Goal: Check status: Check status

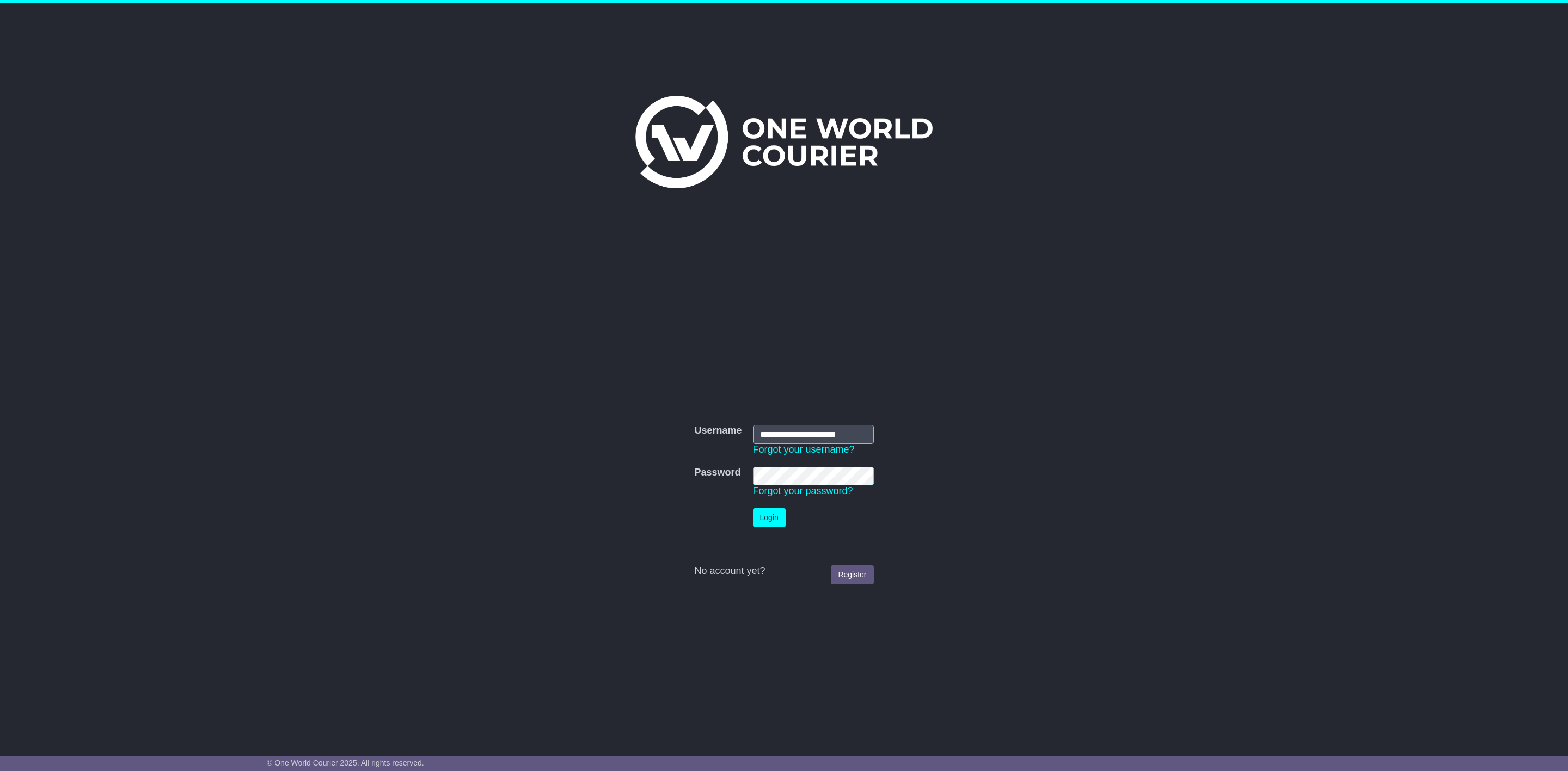
click at [778, 513] on button "Login" at bounding box center [769, 518] width 33 height 19
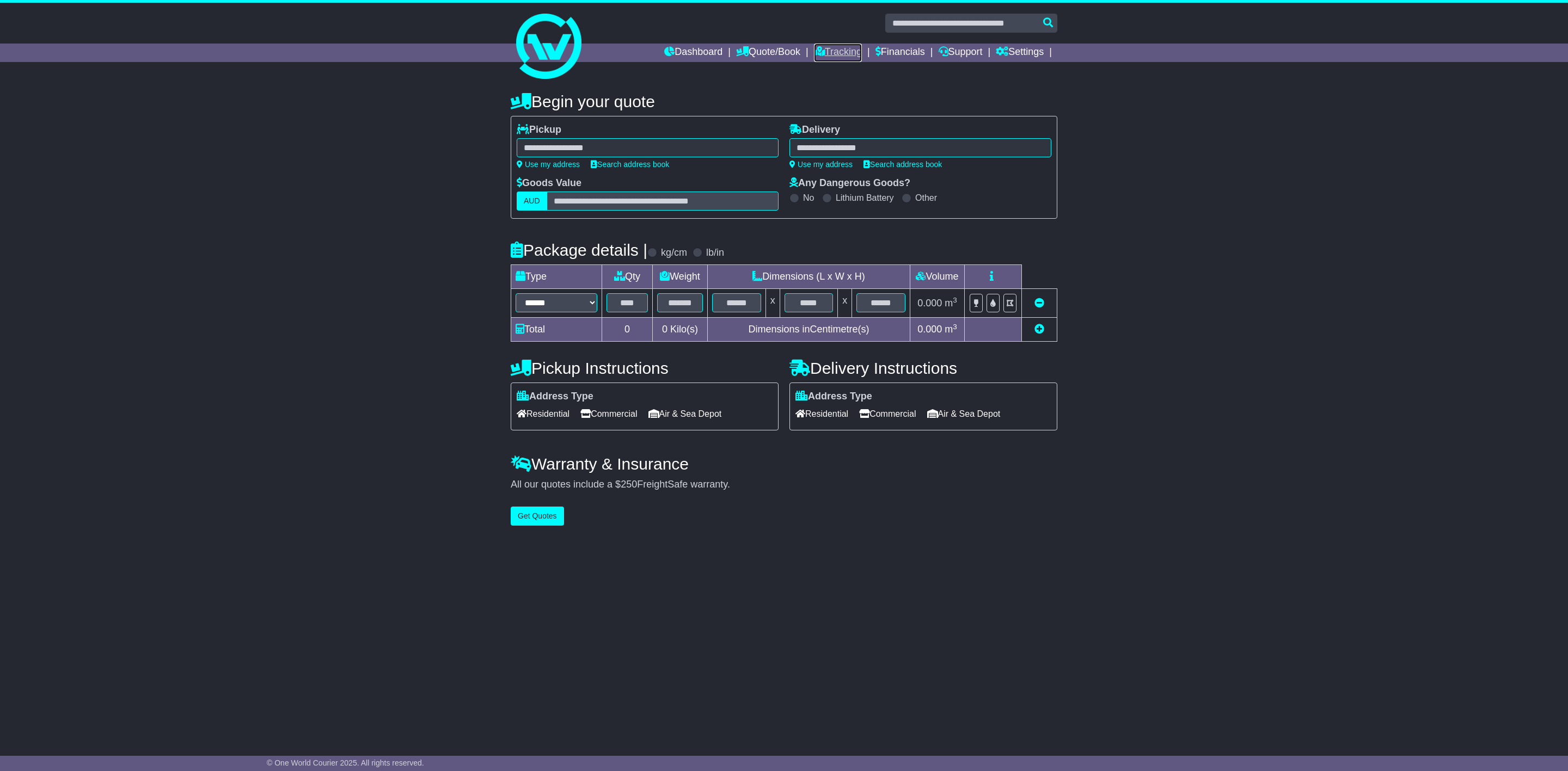
click at [827, 50] on link "Tracking" at bounding box center [837, 53] width 48 height 19
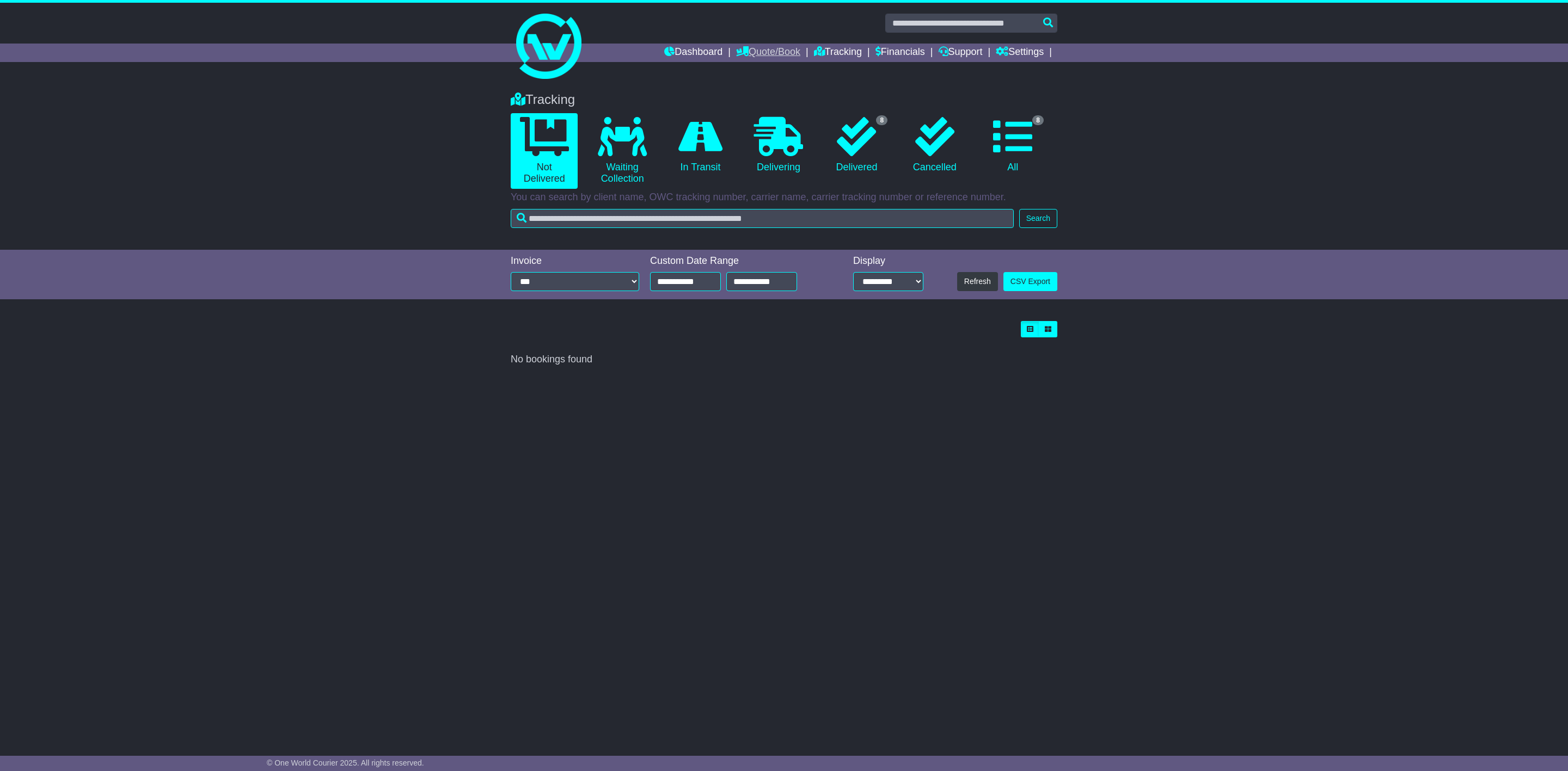
click at [759, 50] on link "Quote/Book" at bounding box center [767, 53] width 64 height 19
click at [846, 46] on link "Tracking" at bounding box center [837, 53] width 48 height 19
click at [836, 142] on icon at bounding box center [856, 136] width 39 height 39
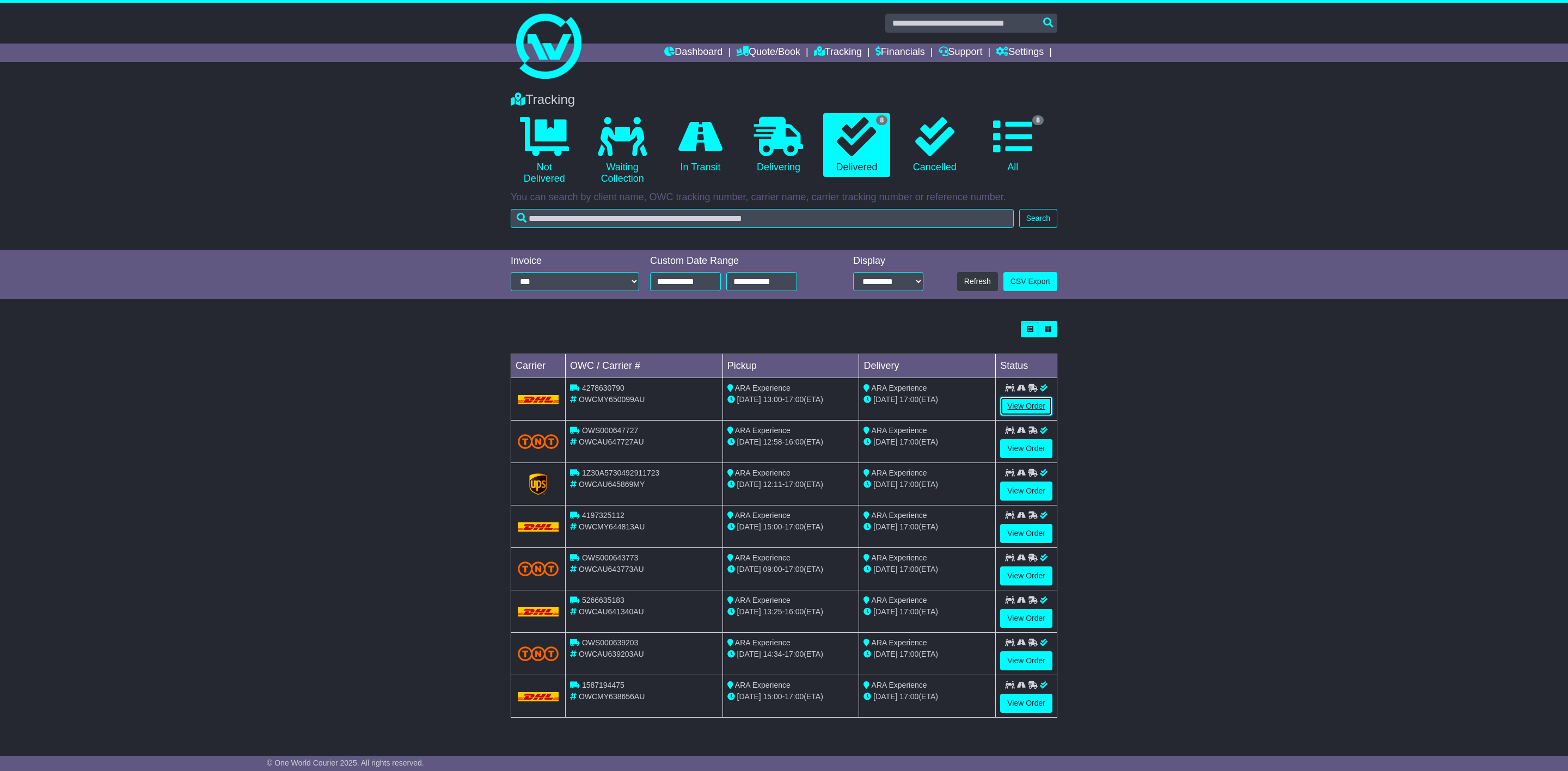
click at [1010, 406] on link "View Order" at bounding box center [1026, 405] width 52 height 19
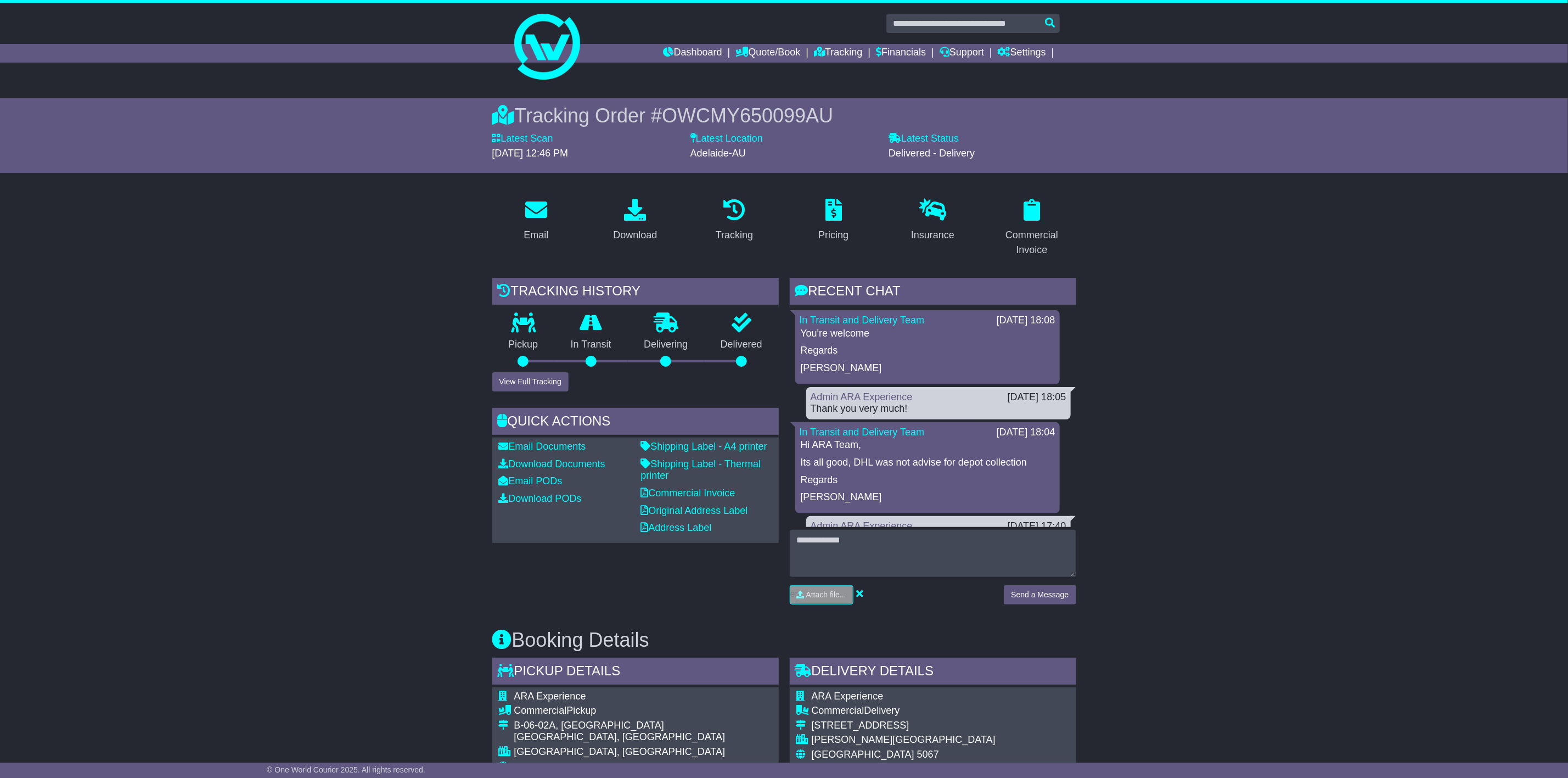
click at [548, 387] on button "View Full Tracking" at bounding box center [530, 381] width 76 height 19
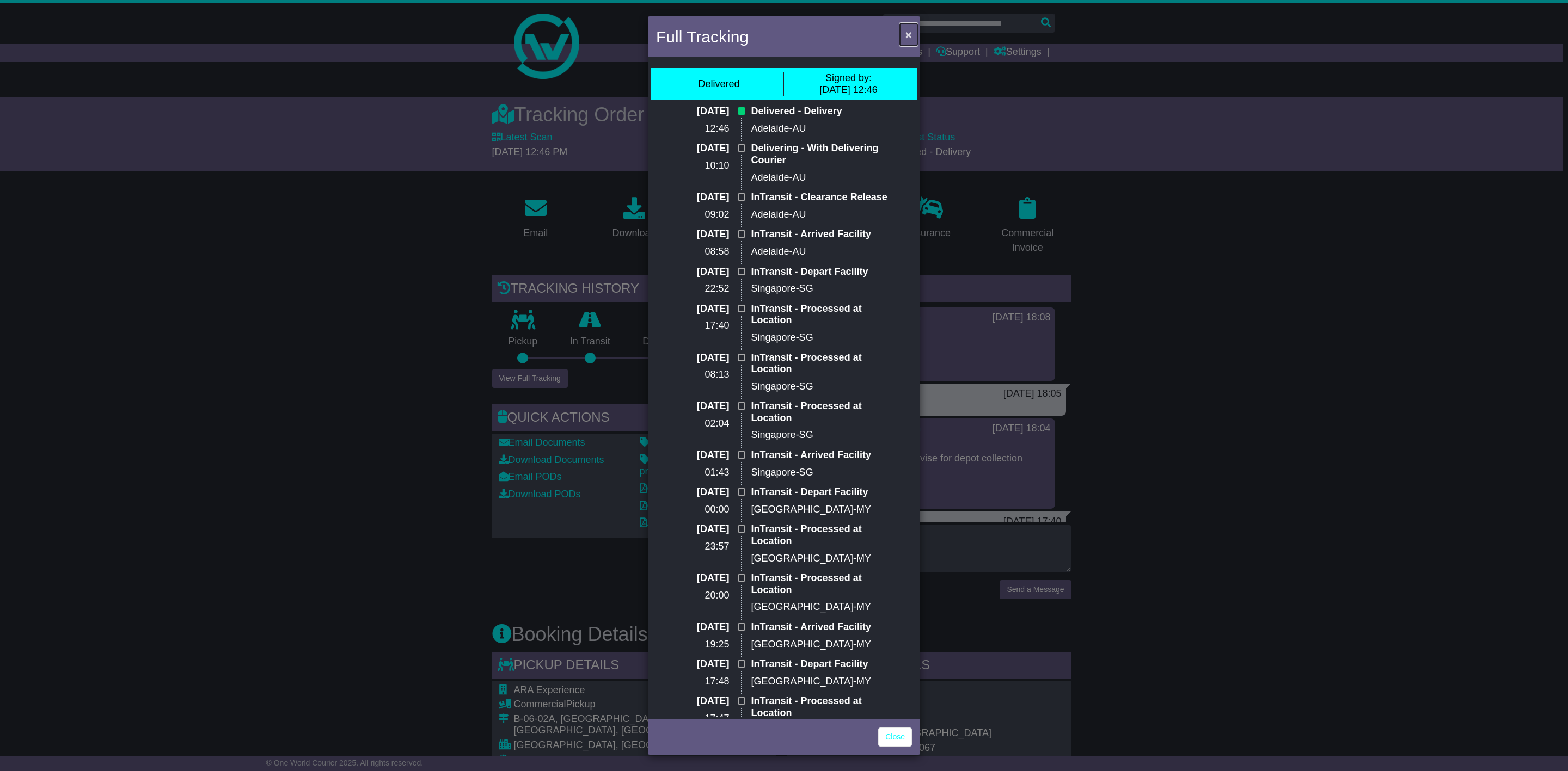
click at [914, 33] on button "×" at bounding box center [908, 34] width 17 height 22
